Goal: Transaction & Acquisition: Purchase product/service

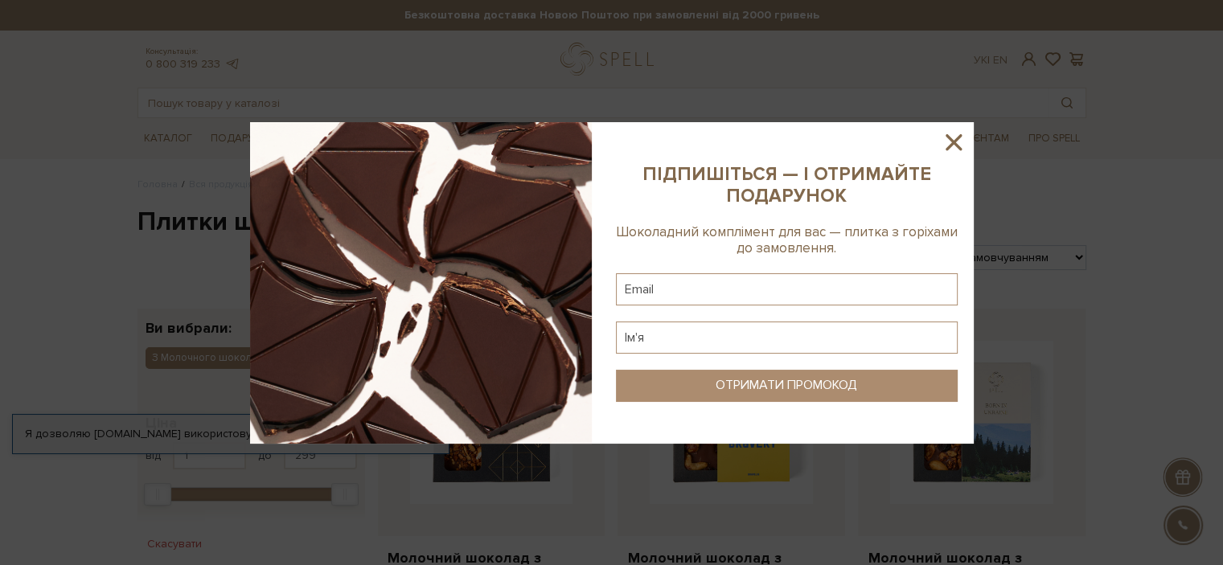
click at [958, 137] on icon at bounding box center [953, 142] width 16 height 16
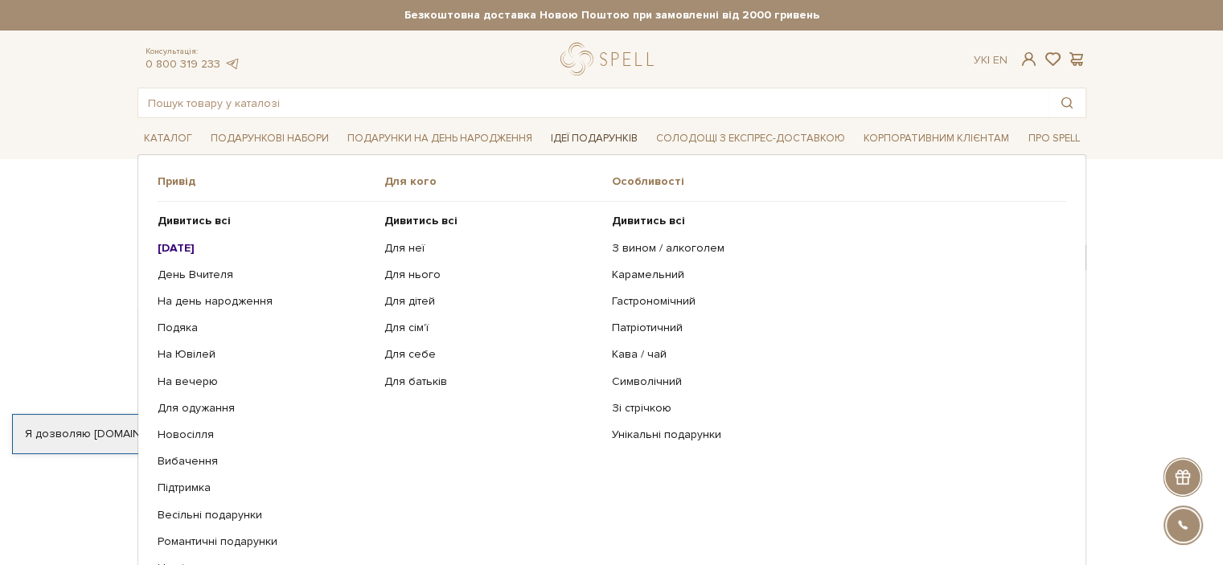
click at [586, 140] on link "Ідеї подарунків" at bounding box center [594, 138] width 100 height 25
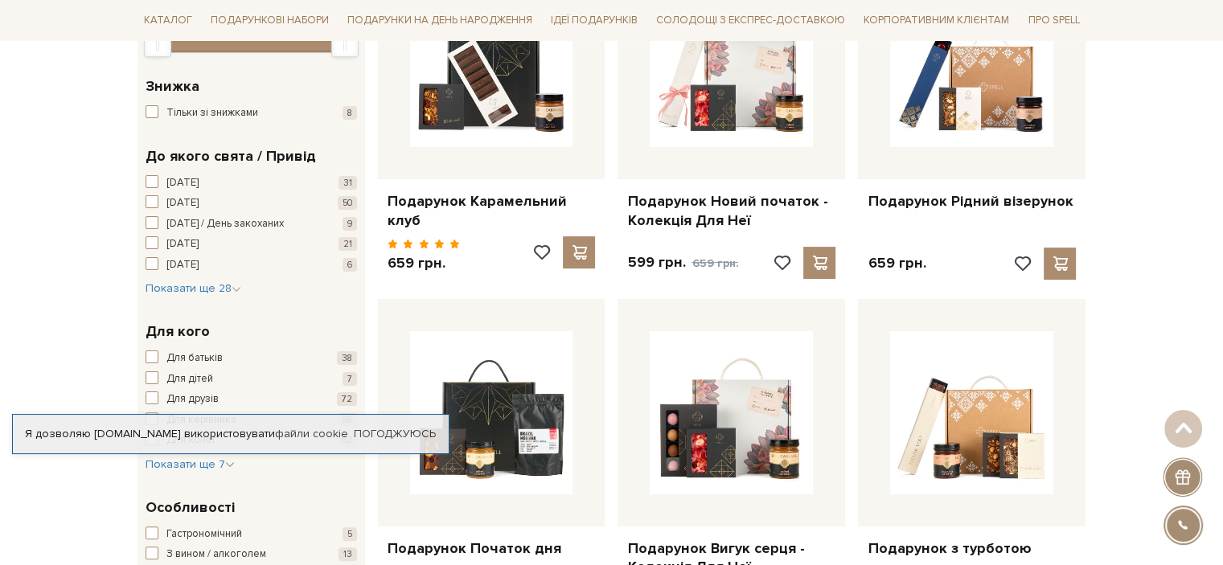
scroll to position [322, 0]
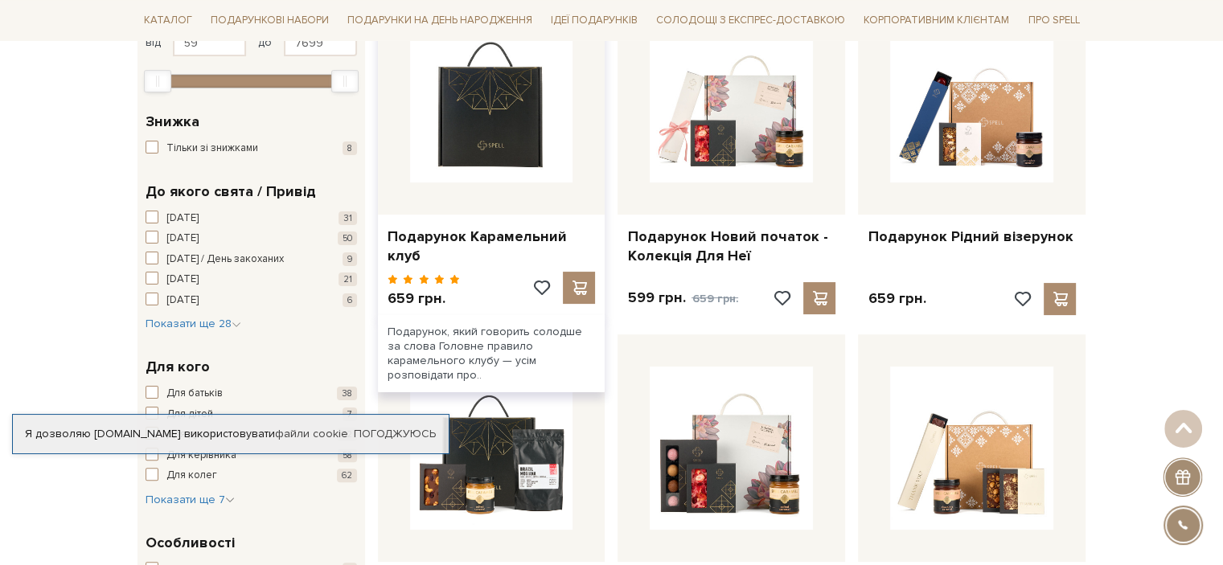
click at [459, 121] on img at bounding box center [491, 100] width 163 height 163
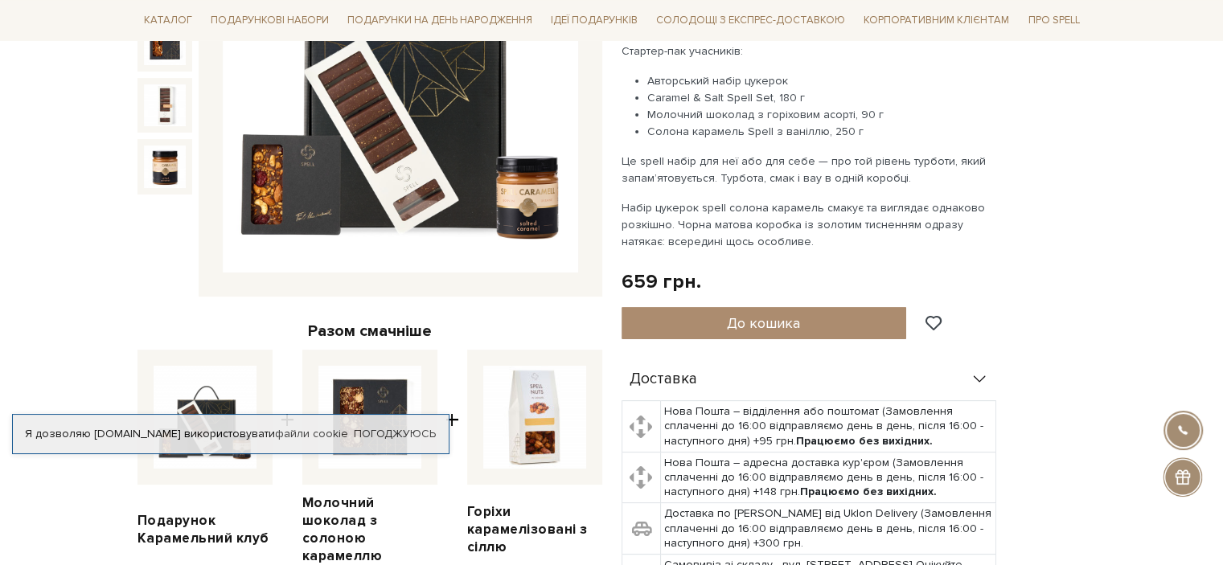
scroll to position [322, 0]
